Goal: Transaction & Acquisition: Purchase product/service

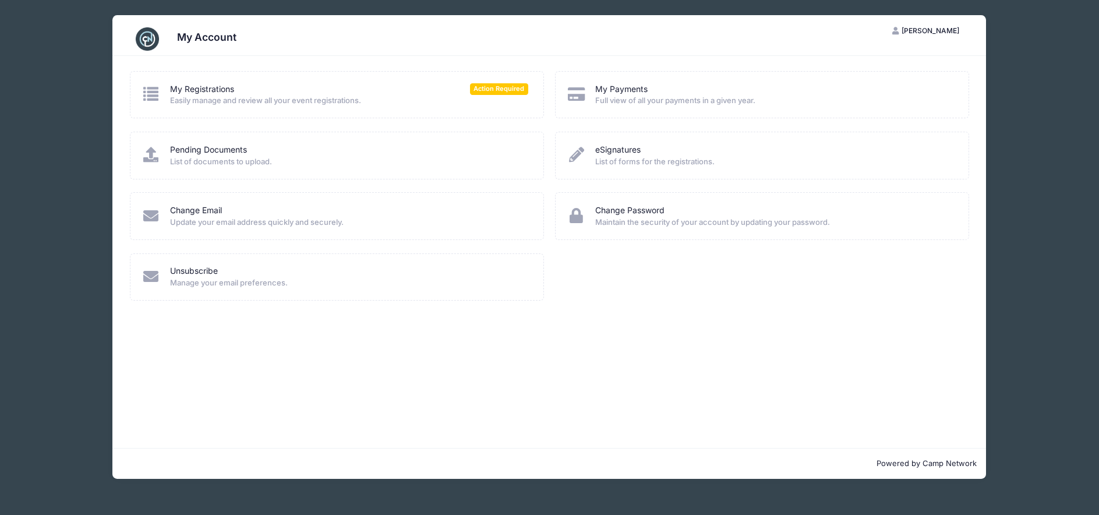
click at [279, 106] on span "Easily manage and review all your event registrations." at bounding box center [349, 101] width 358 height 12
click at [273, 94] on div "My Registrations Action Required" at bounding box center [349, 89] width 358 height 12
click at [504, 89] on span "Action Required" at bounding box center [499, 88] width 58 height 11
click at [157, 98] on icon at bounding box center [151, 93] width 19 height 15
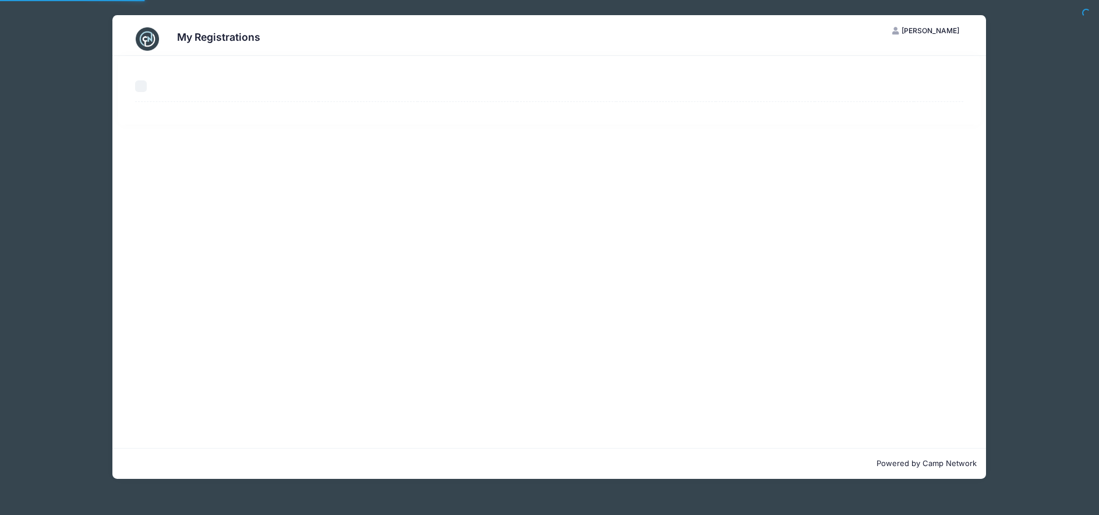
select select "50"
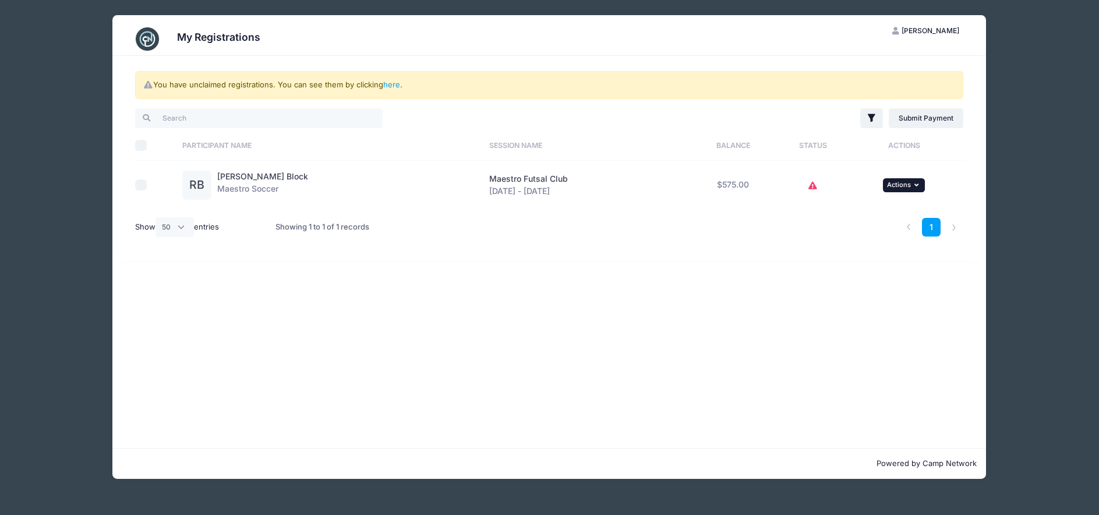
click at [911, 188] on button "... Actions" at bounding box center [904, 185] width 42 height 14
click at [895, 209] on link "View Registration" at bounding box center [866, 211] width 105 height 22
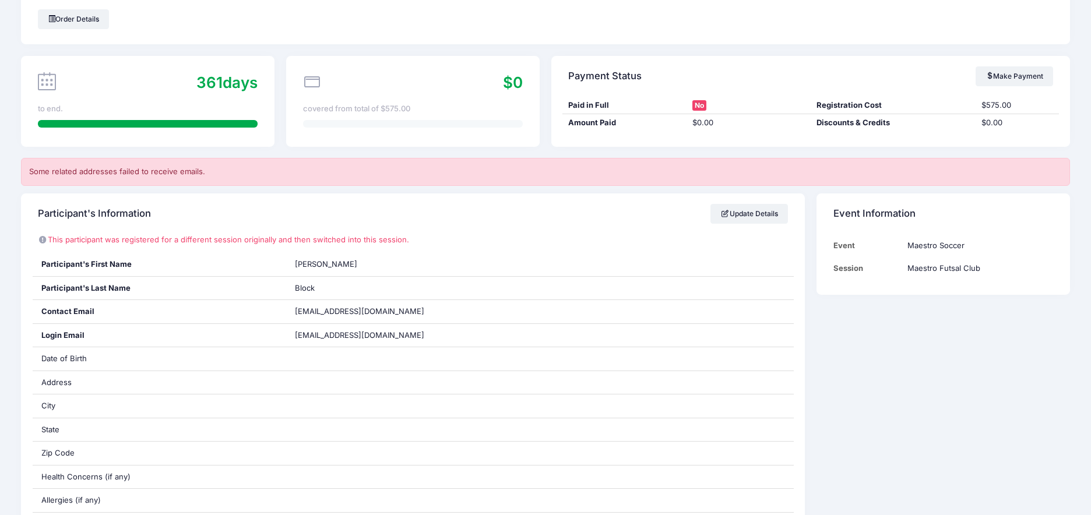
scroll to position [117, 0]
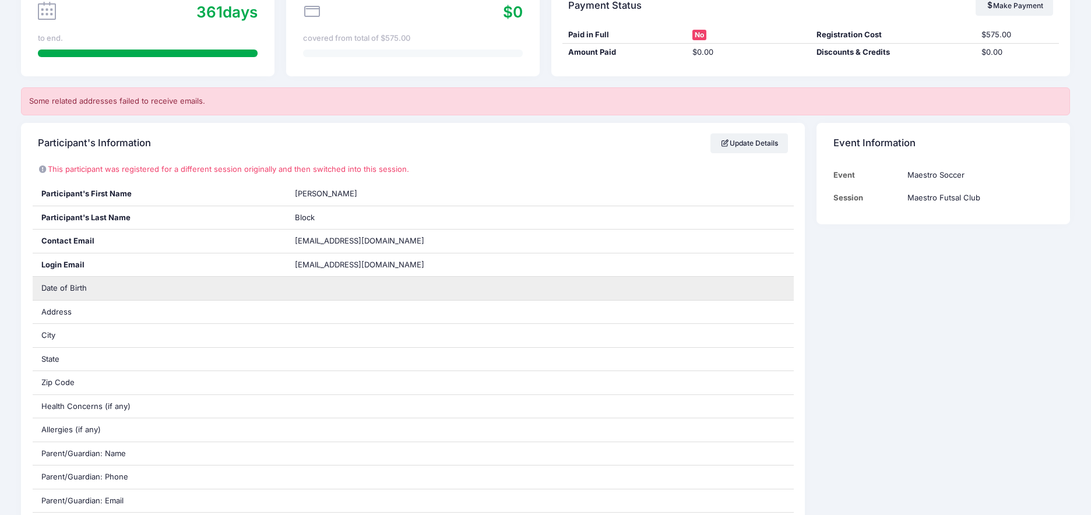
click at [162, 287] on div "Date of Birth" at bounding box center [159, 288] width 253 height 23
click at [528, 277] on div at bounding box center [539, 288] width 507 height 23
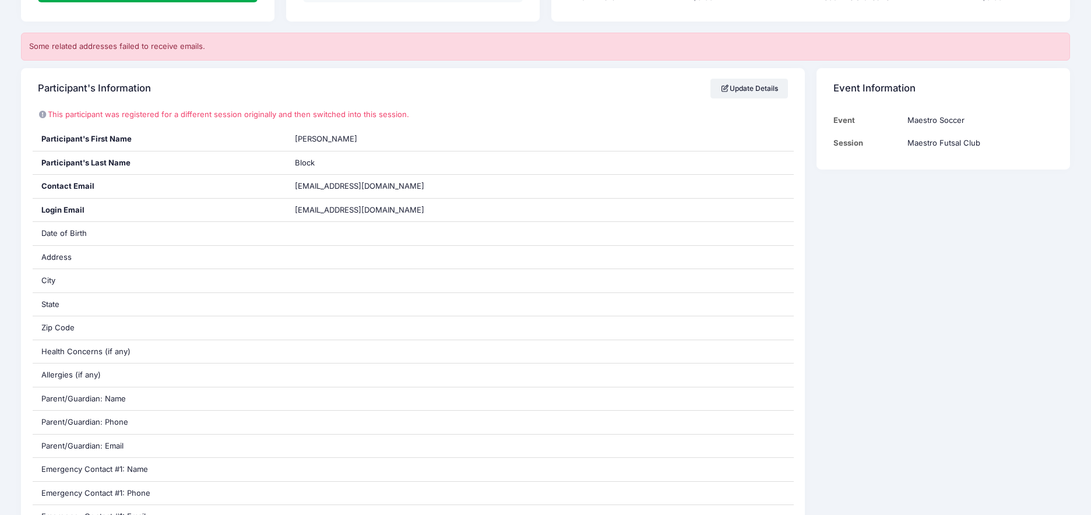
scroll to position [466, 0]
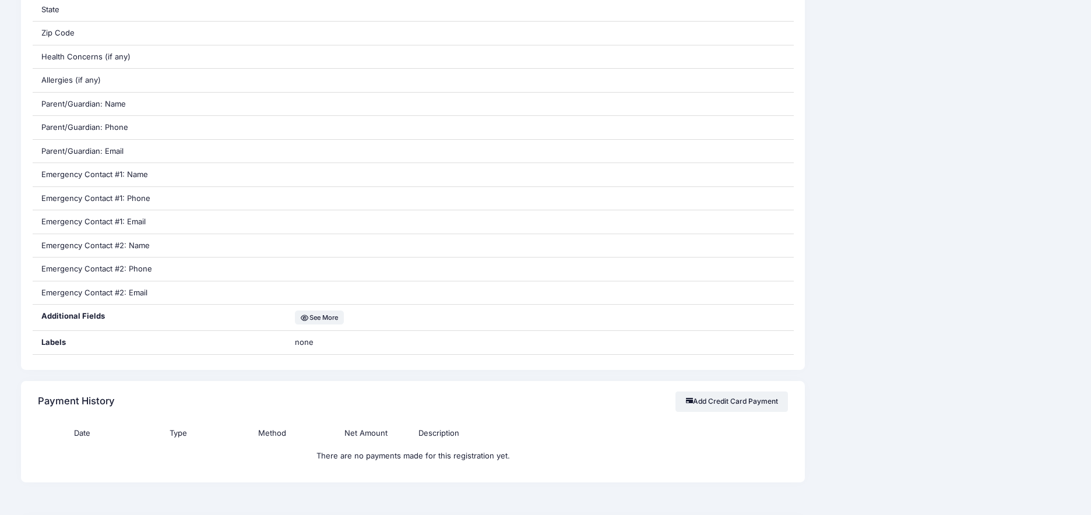
click at [86, 432] on th "Date" at bounding box center [85, 433] width 94 height 23
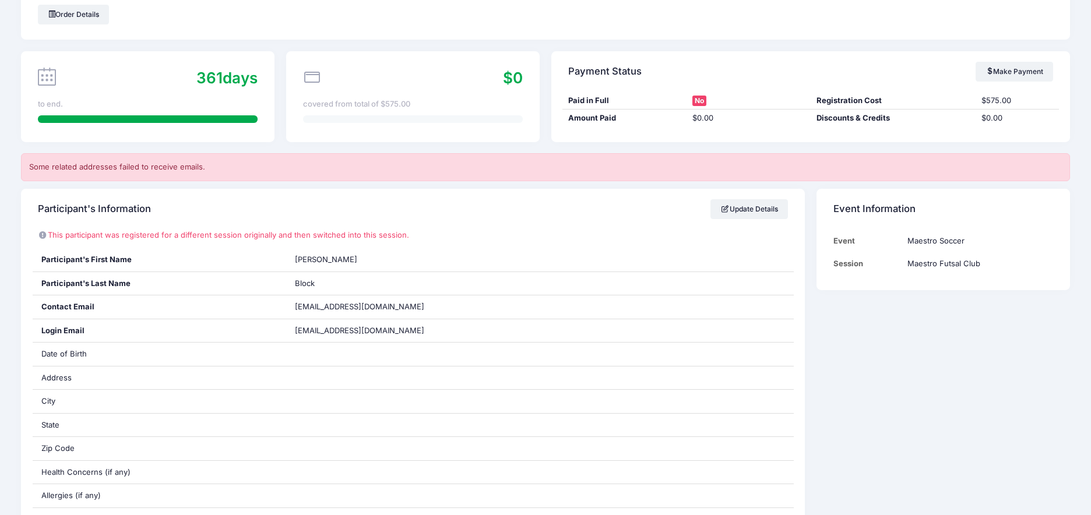
scroll to position [0, 0]
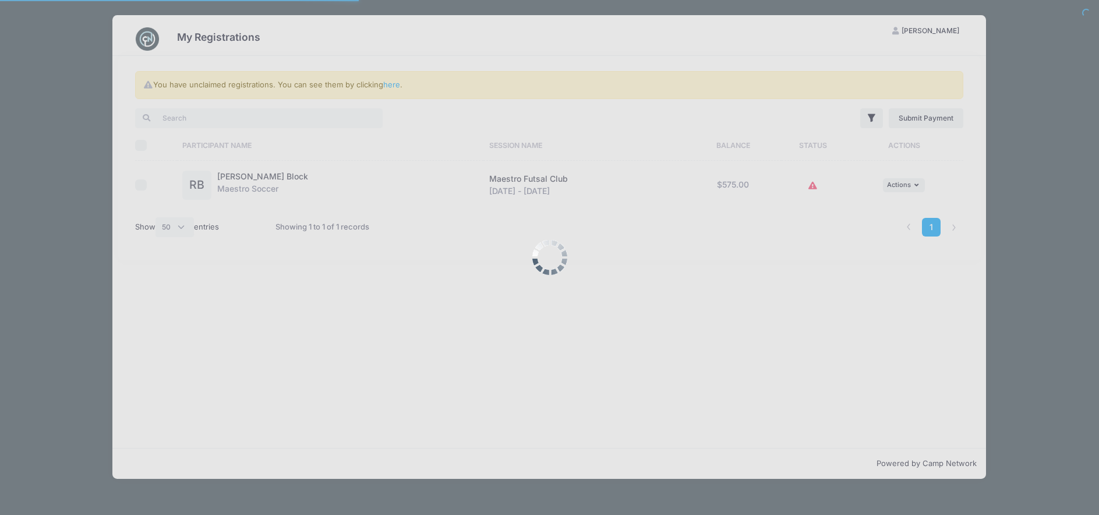
select select "50"
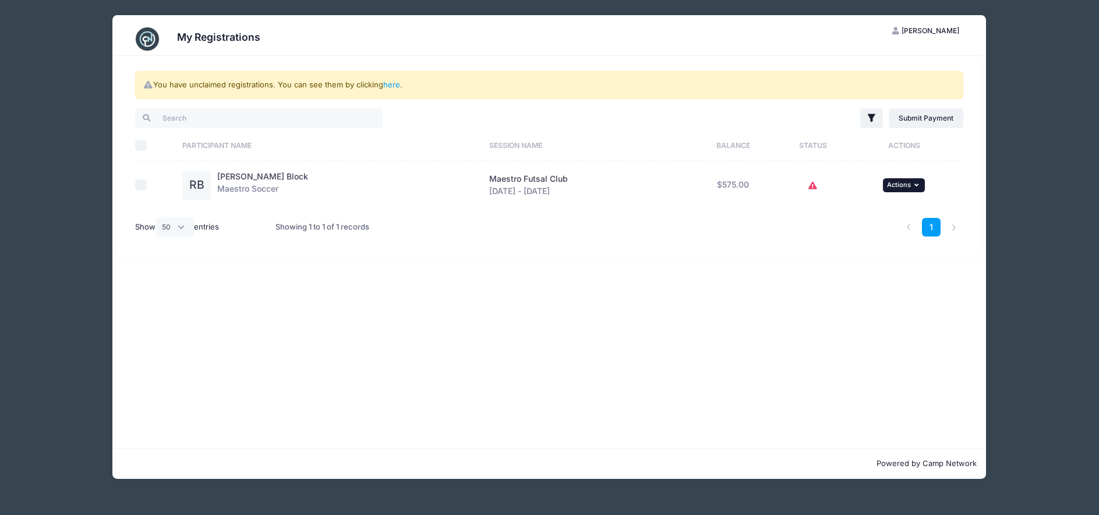
click at [900, 182] on span "Actions" at bounding box center [899, 185] width 24 height 8
click at [877, 233] on link "Submit Payment" at bounding box center [866, 233] width 105 height 22
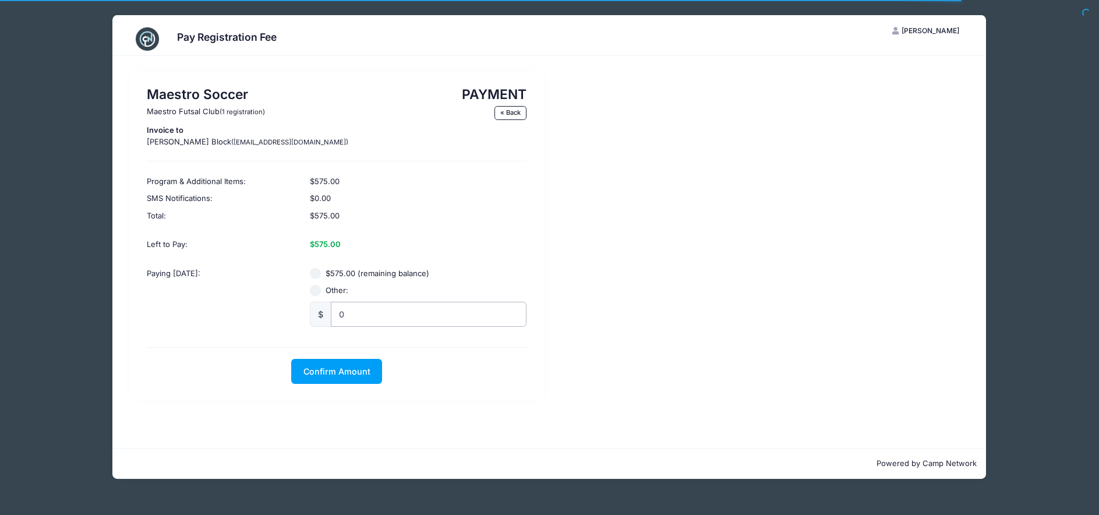
radio input "true"
click at [472, 315] on input "0" at bounding box center [429, 314] width 196 height 25
click at [317, 275] on input "$575.00 (remaining balance)" at bounding box center [316, 274] width 12 height 12
radio input "true"
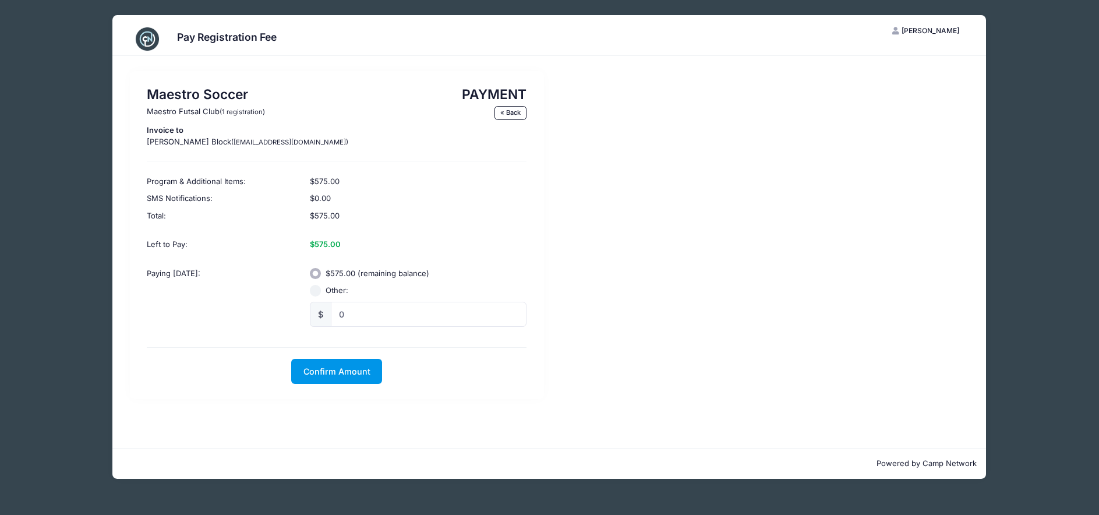
click at [345, 369] on span "Confirm Amount" at bounding box center [337, 371] width 67 height 10
click at [345, 372] on button "Pay with Card" at bounding box center [337, 371] width 80 height 25
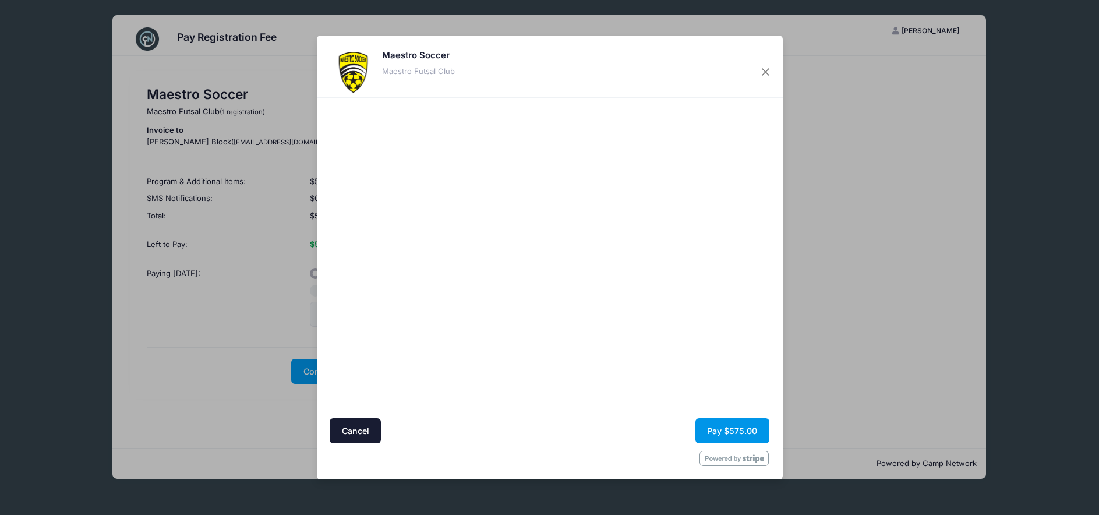
click at [745, 425] on button "Pay $575.00" at bounding box center [733, 430] width 74 height 25
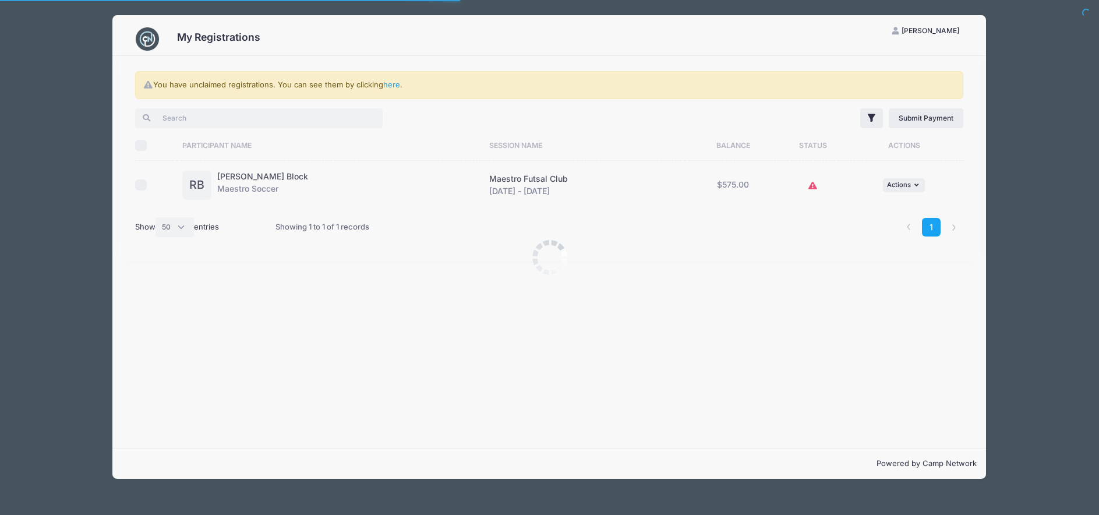
select select "50"
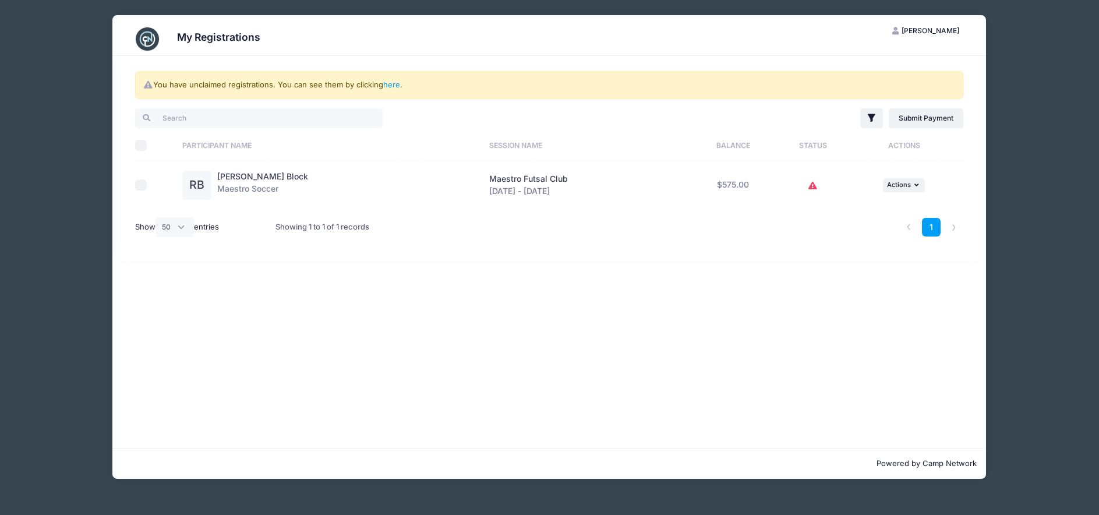
click at [814, 186] on icon at bounding box center [813, 186] width 9 height 0
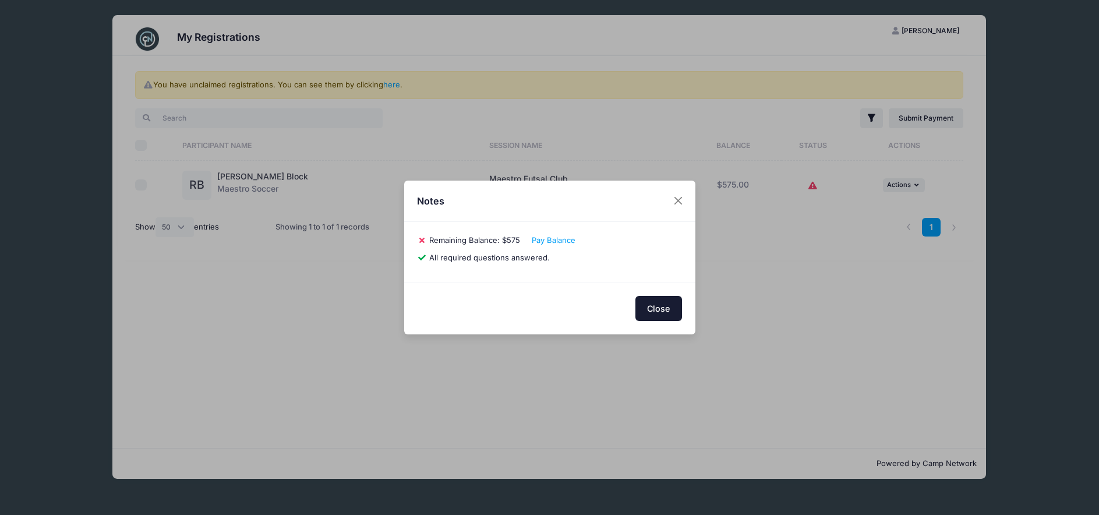
click at [672, 311] on button "Close" at bounding box center [659, 308] width 47 height 25
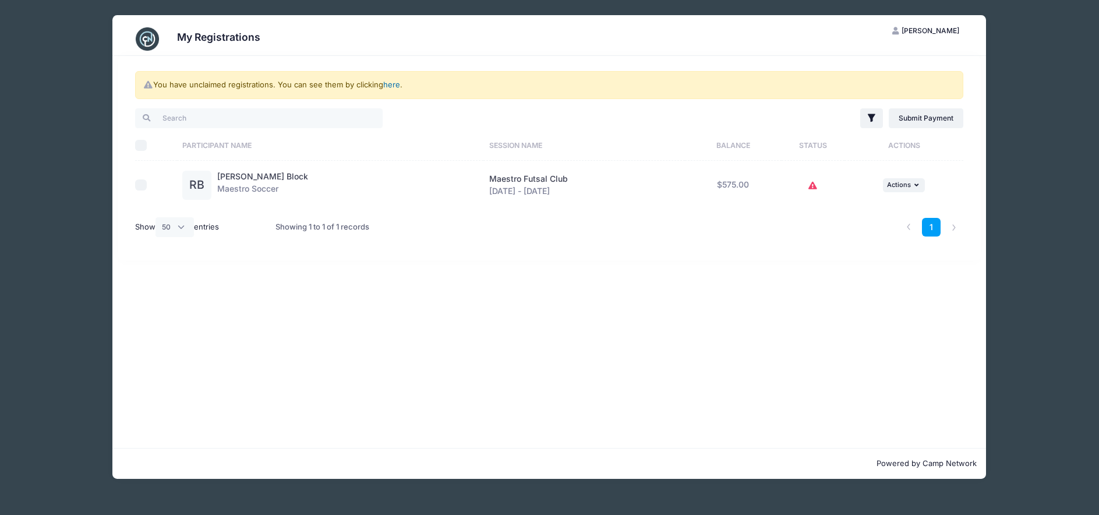
click at [394, 81] on link "here" at bounding box center [391, 84] width 17 height 9
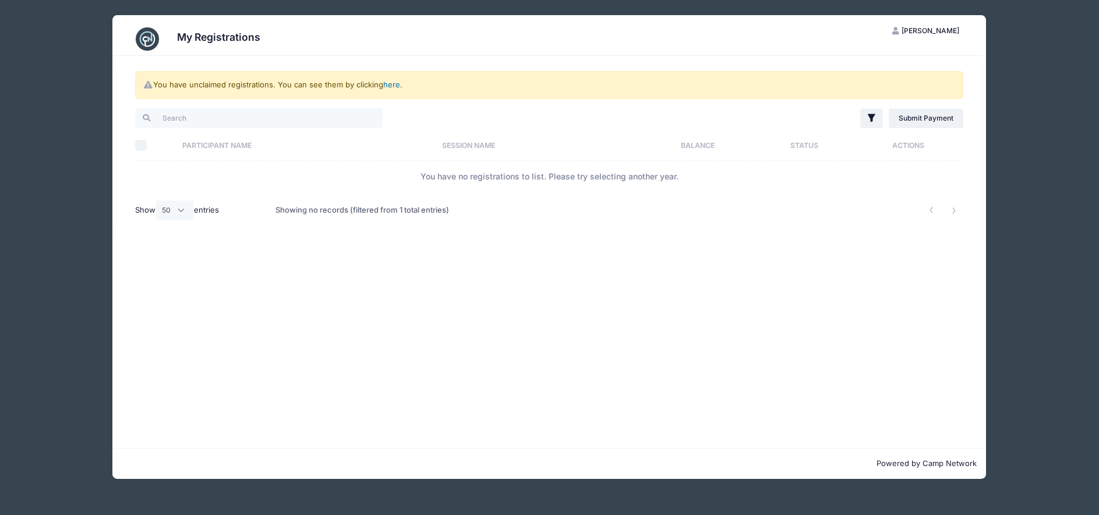
click at [393, 81] on link "here" at bounding box center [391, 84] width 17 height 9
click at [232, 28] on div "My Registrations" at bounding box center [550, 39] width 840 height 33
click at [73, 166] on div "My Registrations BB Ben Block My Account Logout You have unclaimed registration…" at bounding box center [550, 247] width 1049 height 494
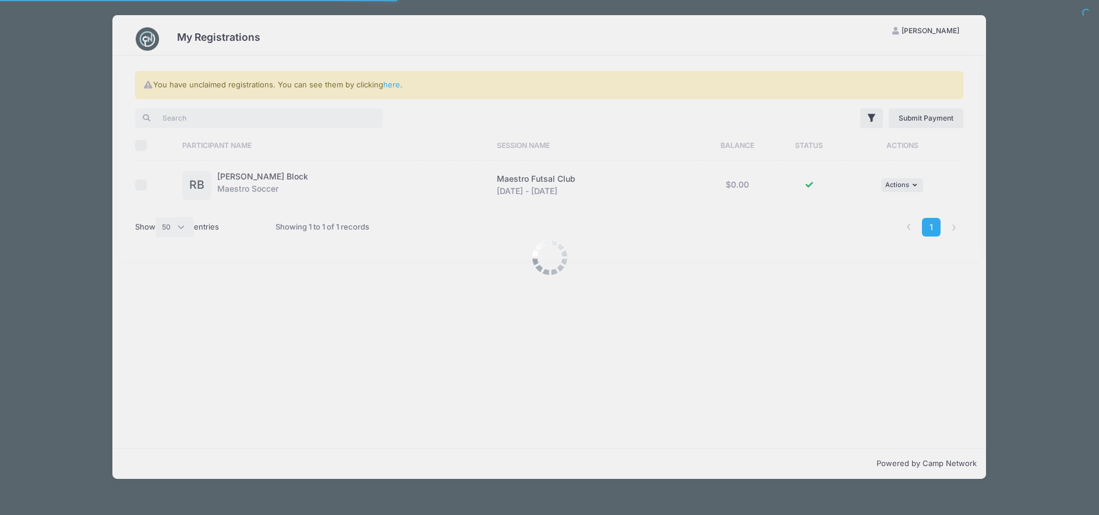
select select "50"
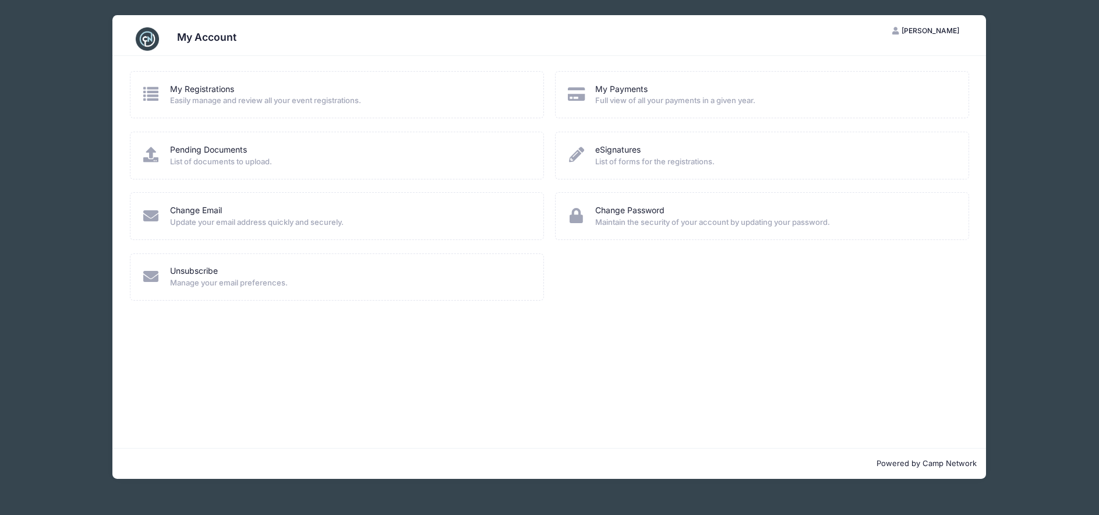
click at [199, 81] on div "My Registrations Easily manage and review all your event registrations." at bounding box center [337, 94] width 414 height 47
click at [196, 87] on link "My Registrations" at bounding box center [202, 89] width 64 height 12
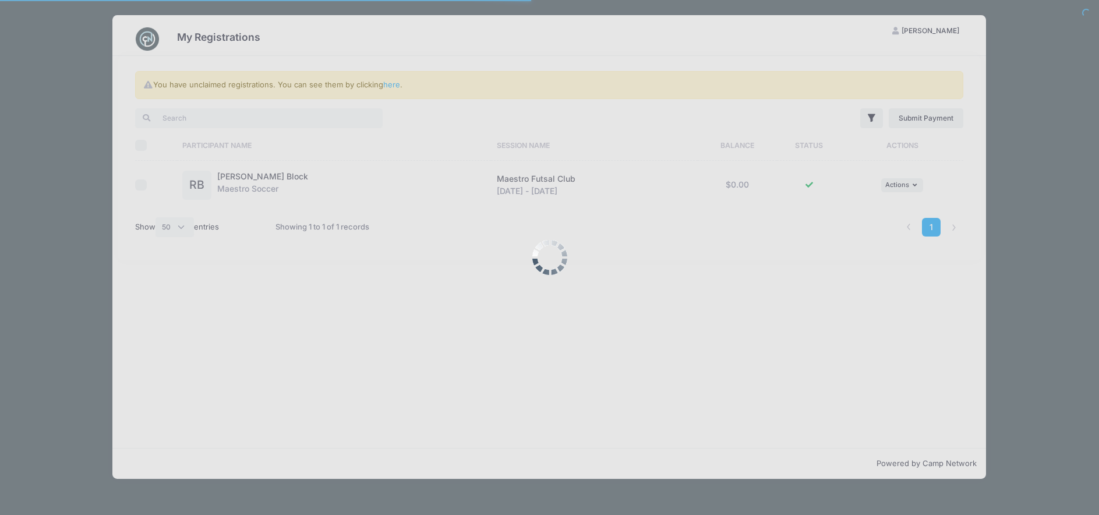
select select "50"
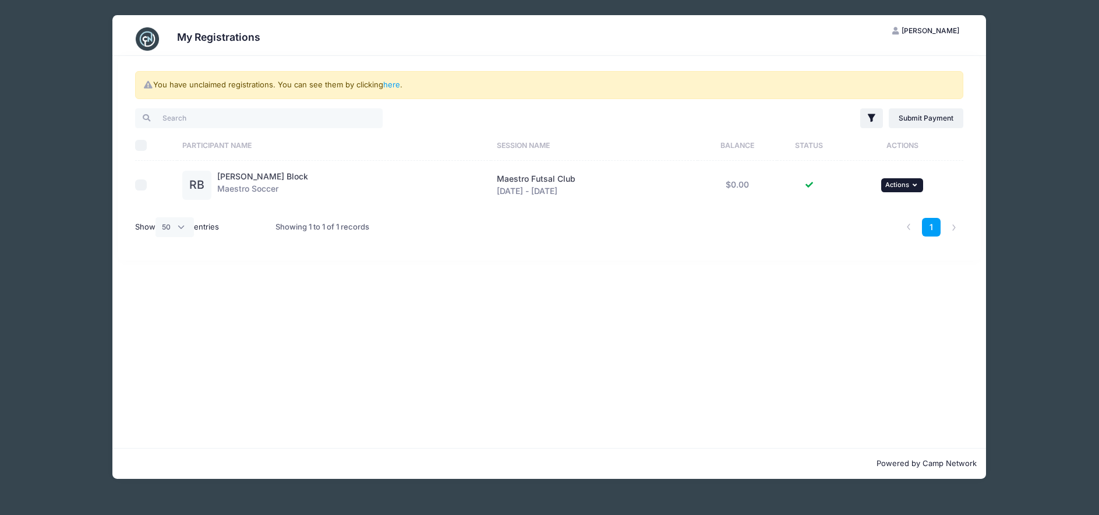
click at [894, 183] on span "Actions" at bounding box center [897, 185] width 24 height 8
click at [853, 207] on link "View Registration" at bounding box center [864, 211] width 105 height 22
